Goal: Information Seeking & Learning: Find specific page/section

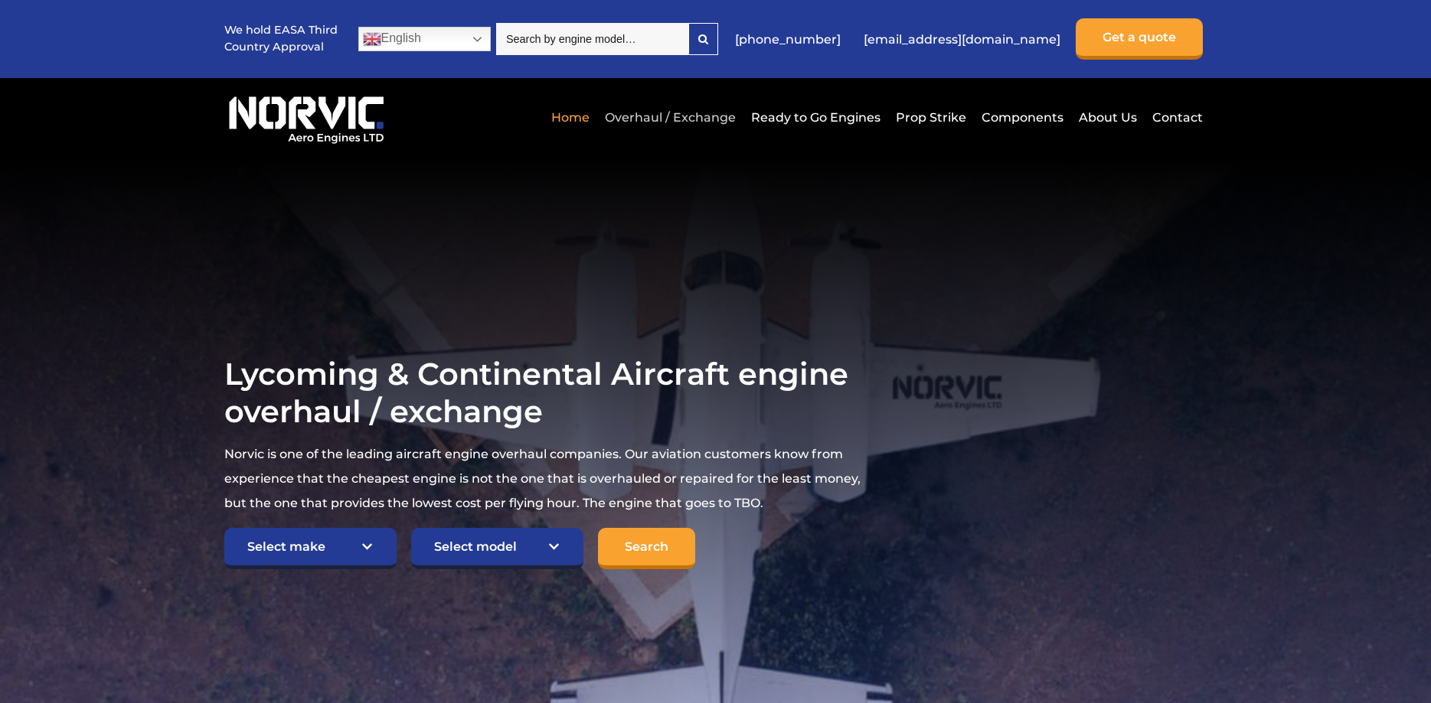
click at [670, 117] on link "Overhaul / Exchange" at bounding box center [670, 118] width 139 height 38
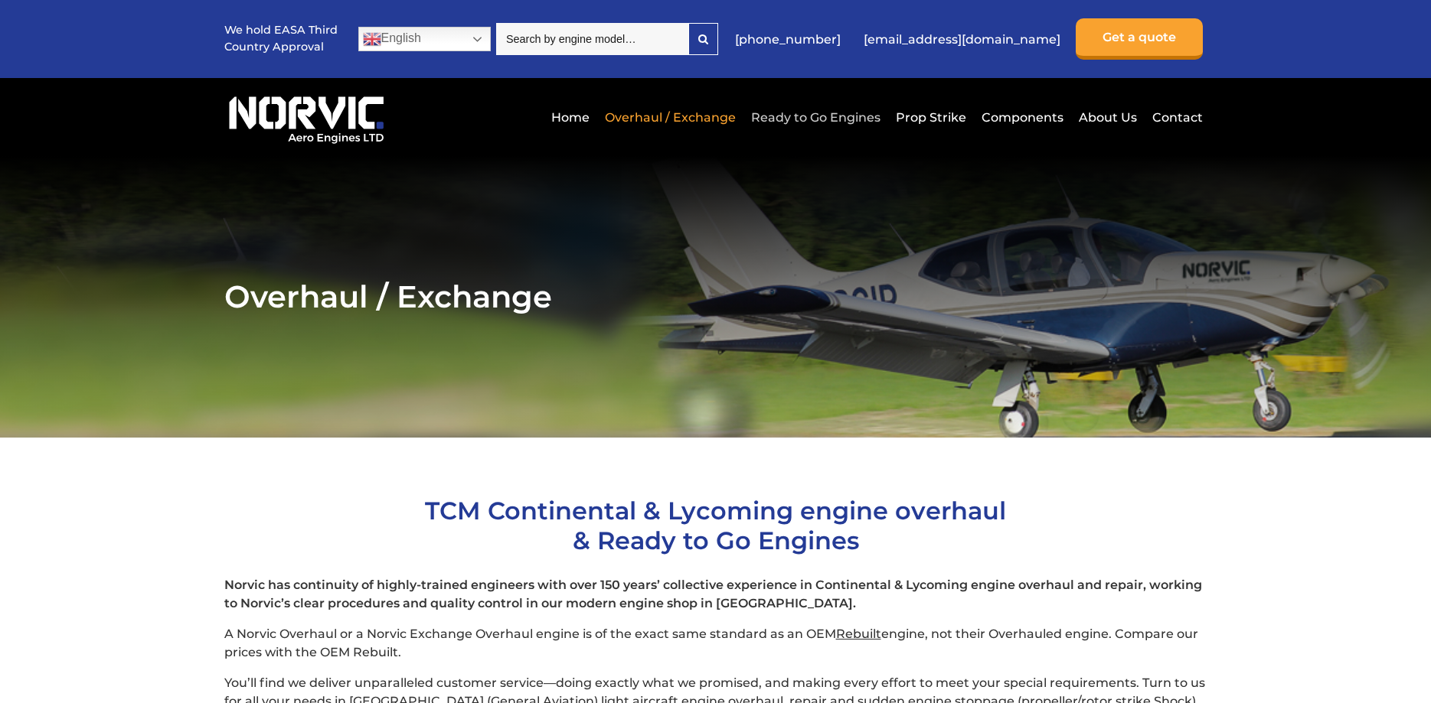
click at [821, 111] on link "Ready to Go Engines" at bounding box center [815, 118] width 137 height 38
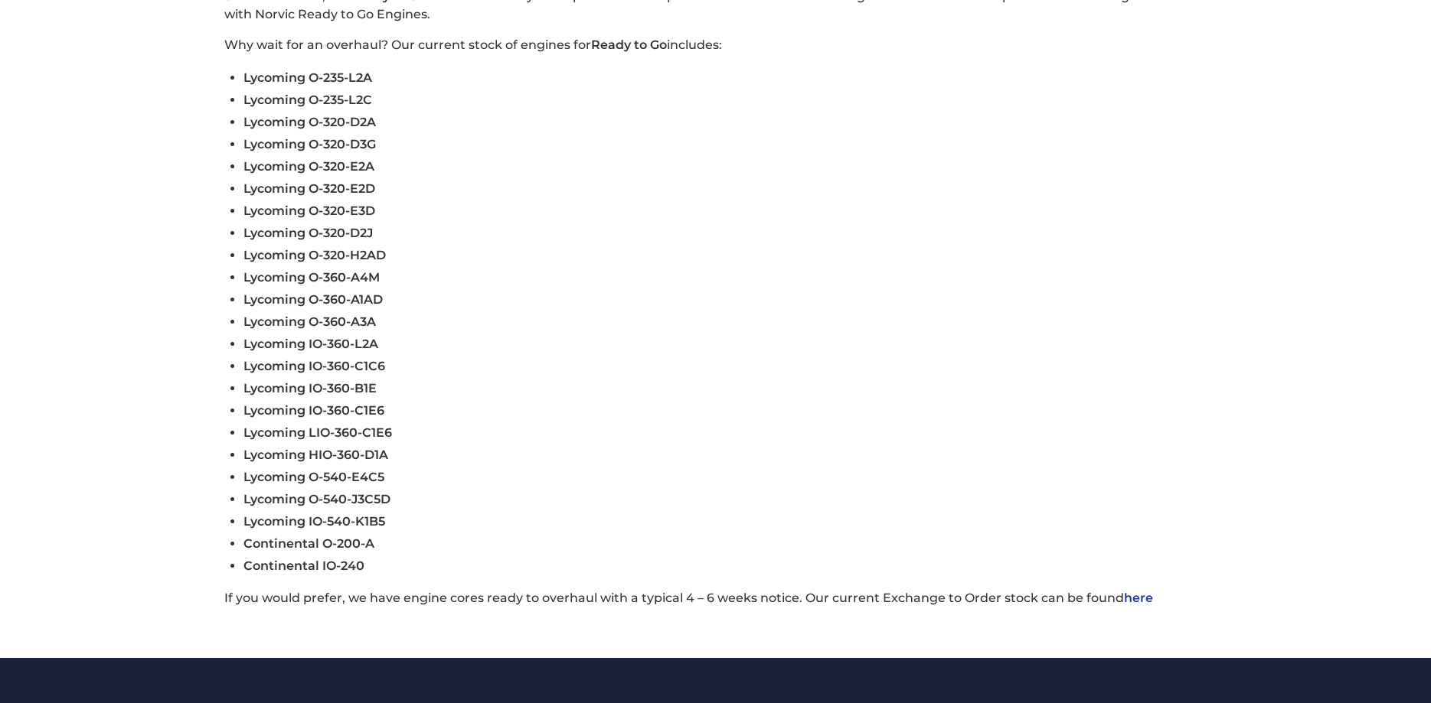
scroll to position [546, 0]
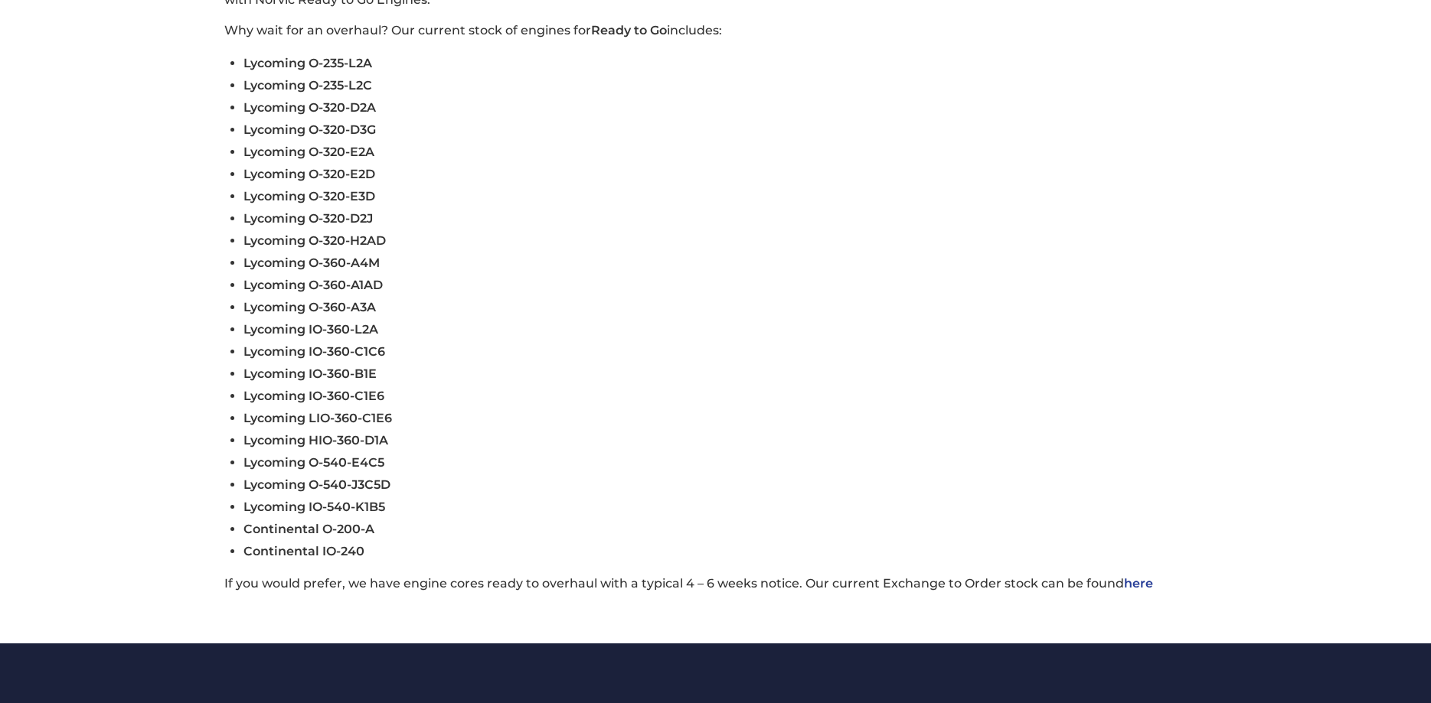
click at [1132, 591] on link "here" at bounding box center [1138, 583] width 29 height 15
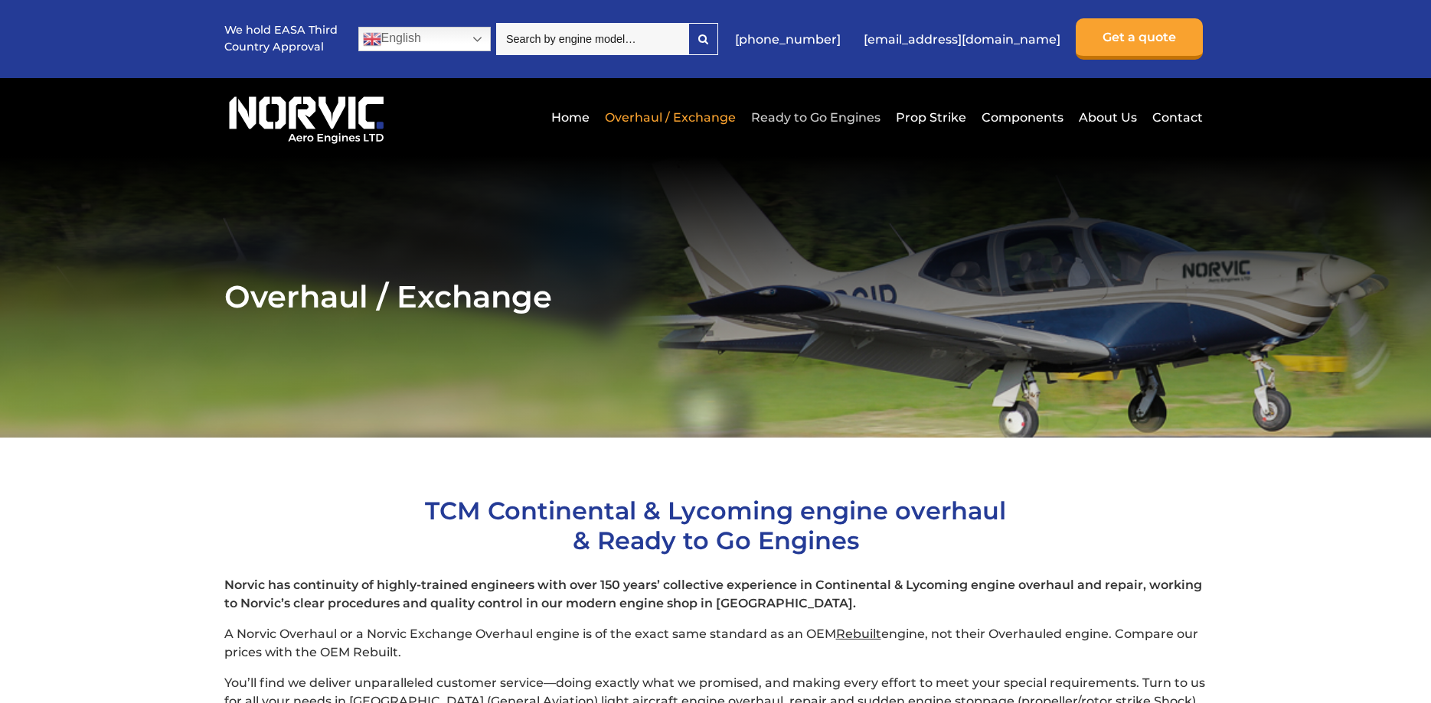
click at [829, 116] on link "Ready to Go Engines" at bounding box center [815, 118] width 137 height 38
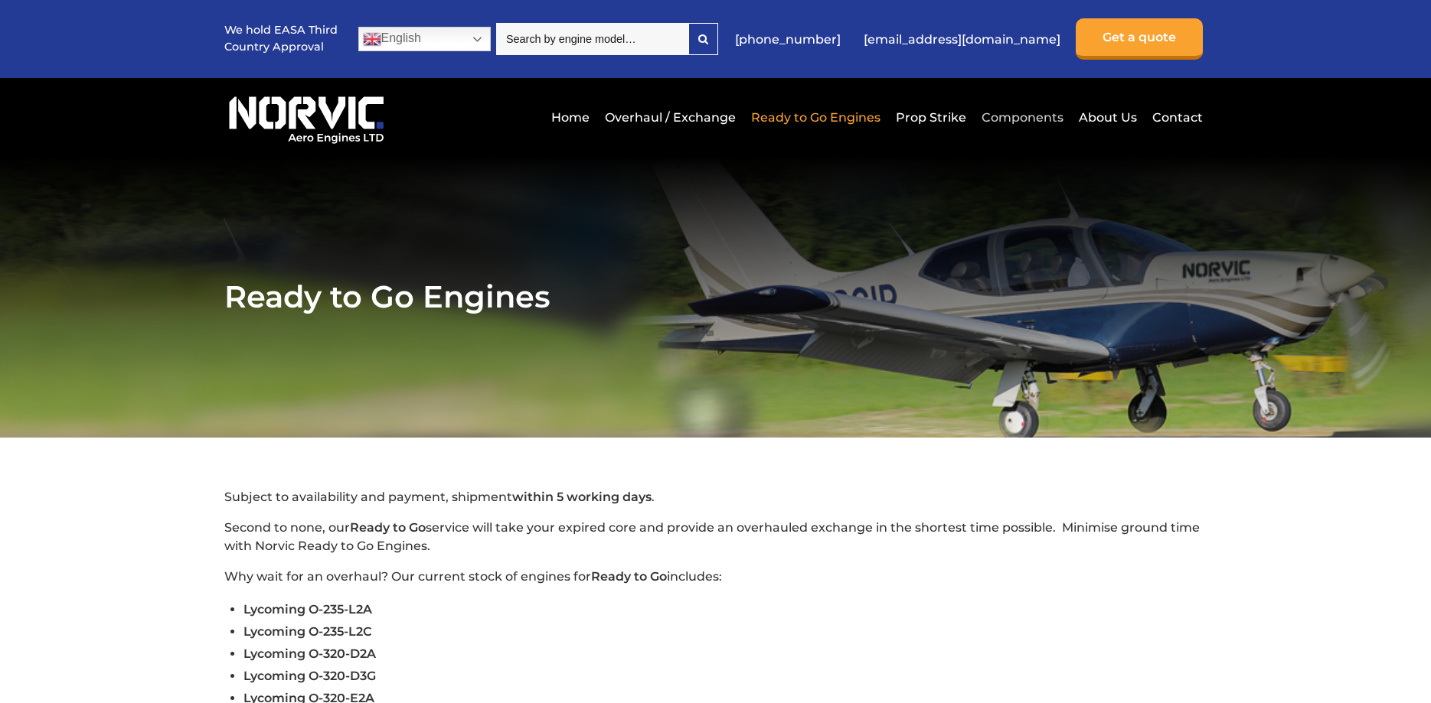
click at [1029, 116] on link "Components" at bounding box center [1022, 118] width 90 height 38
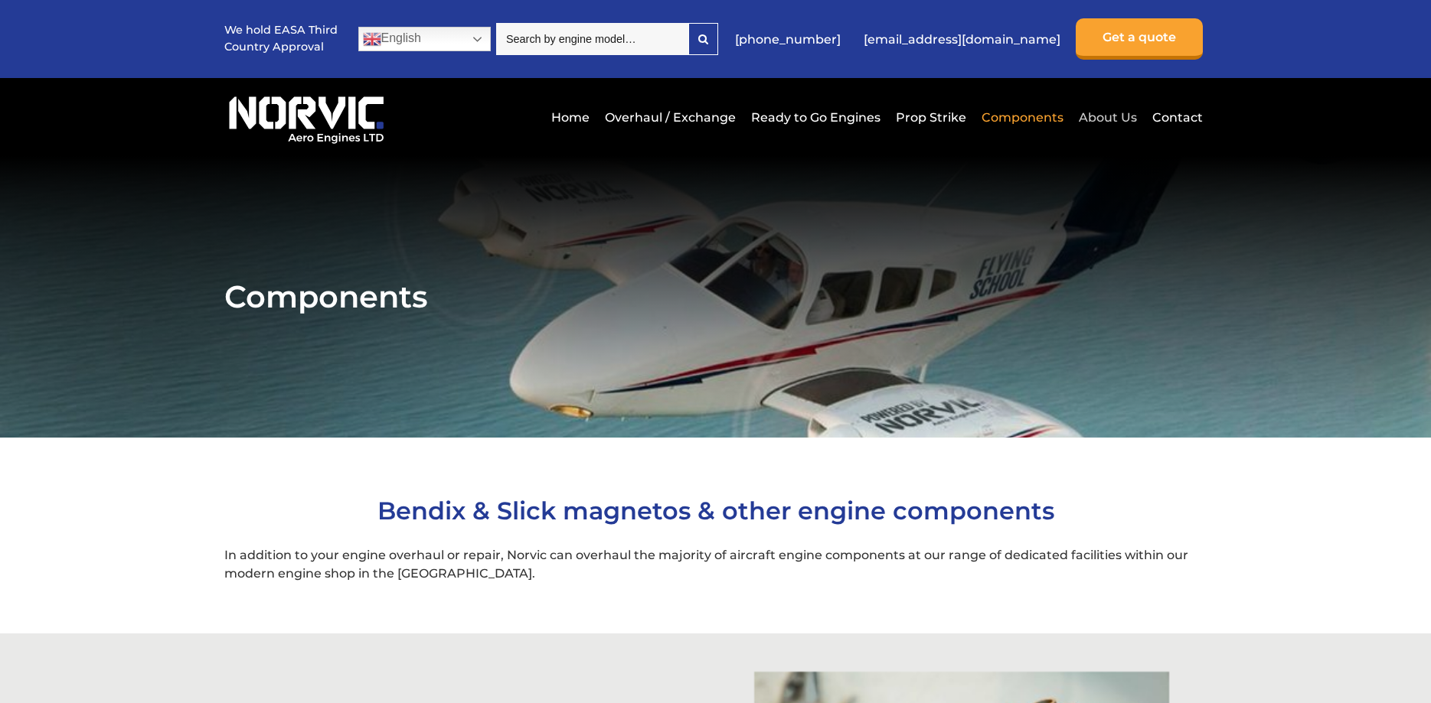
click at [1099, 113] on link "About Us" at bounding box center [1108, 118] width 66 height 38
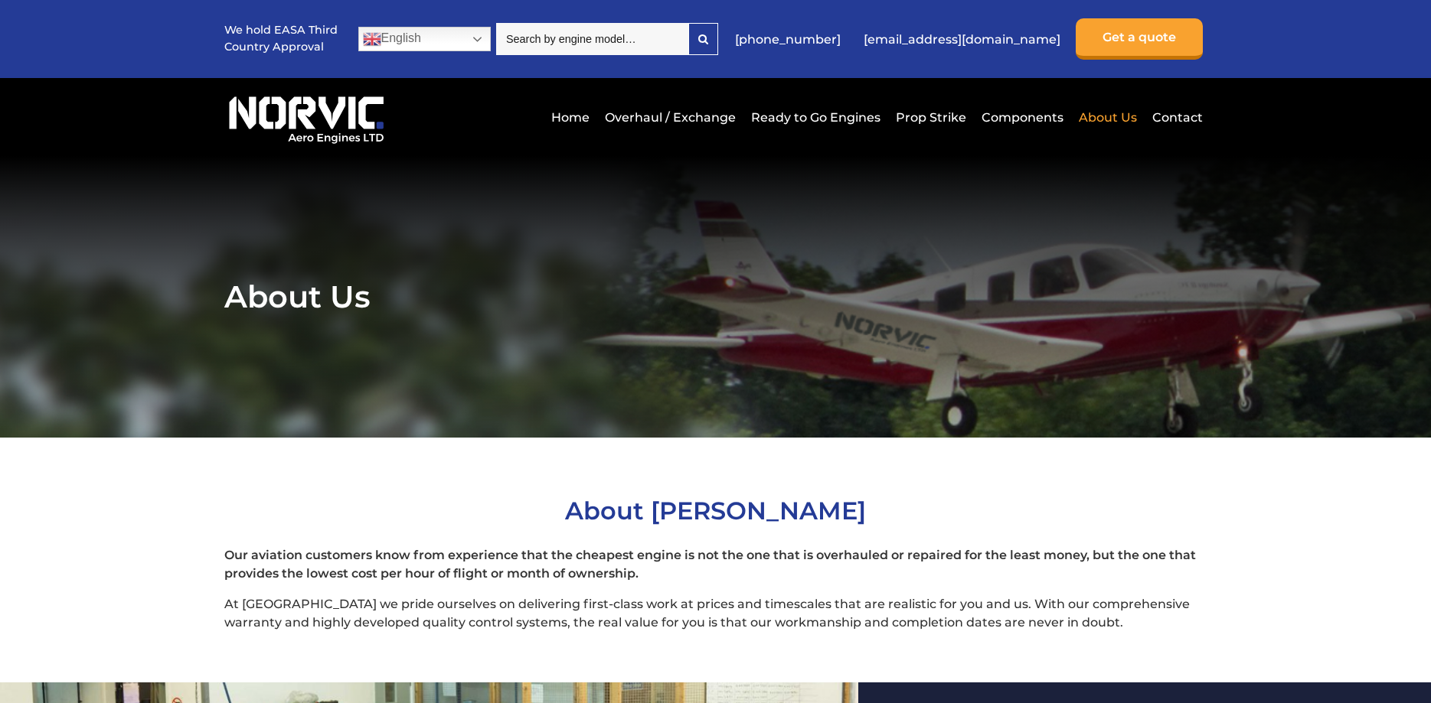
click at [550, 38] on input "search" at bounding box center [592, 39] width 192 height 32
type input "O200"
click at [458, 38] on link "English" at bounding box center [424, 39] width 132 height 24
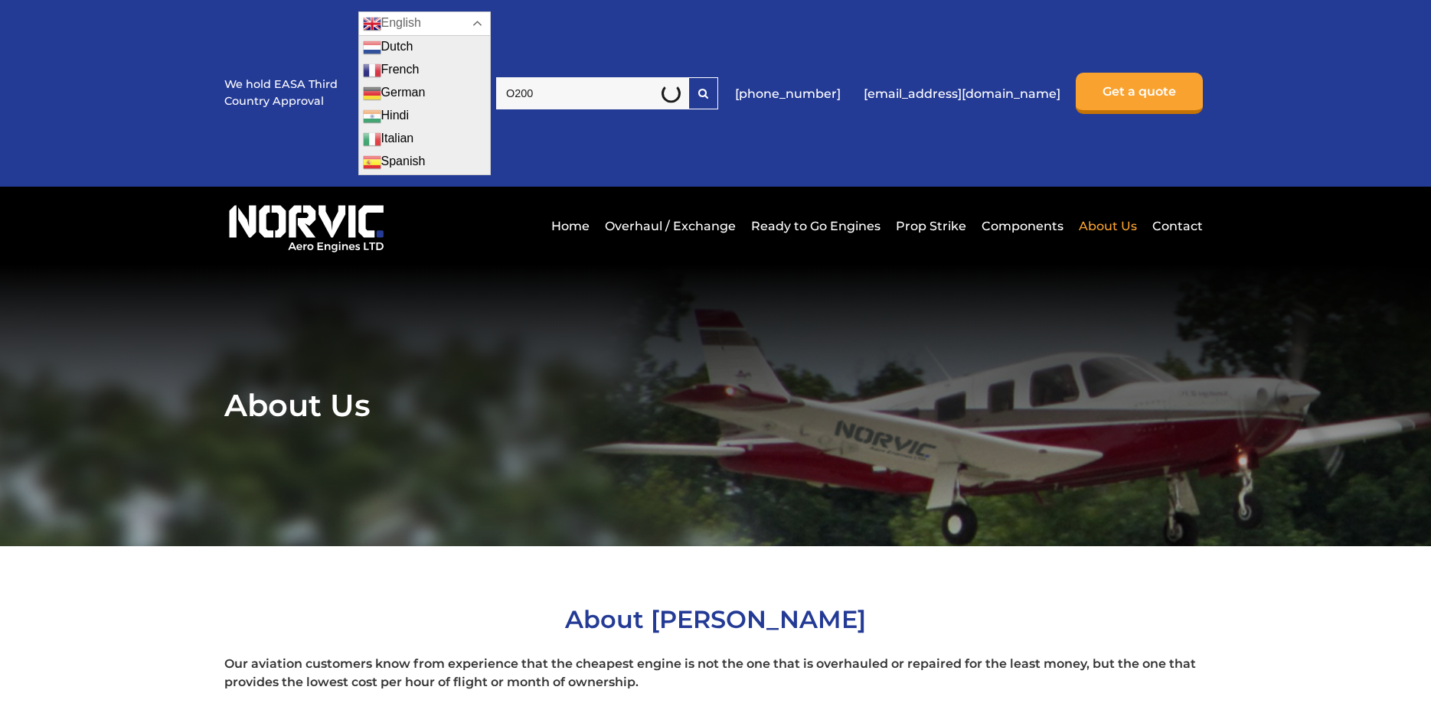
click at [454, 27] on link "English" at bounding box center [424, 23] width 132 height 24
